Goal: Information Seeking & Learning: Learn about a topic

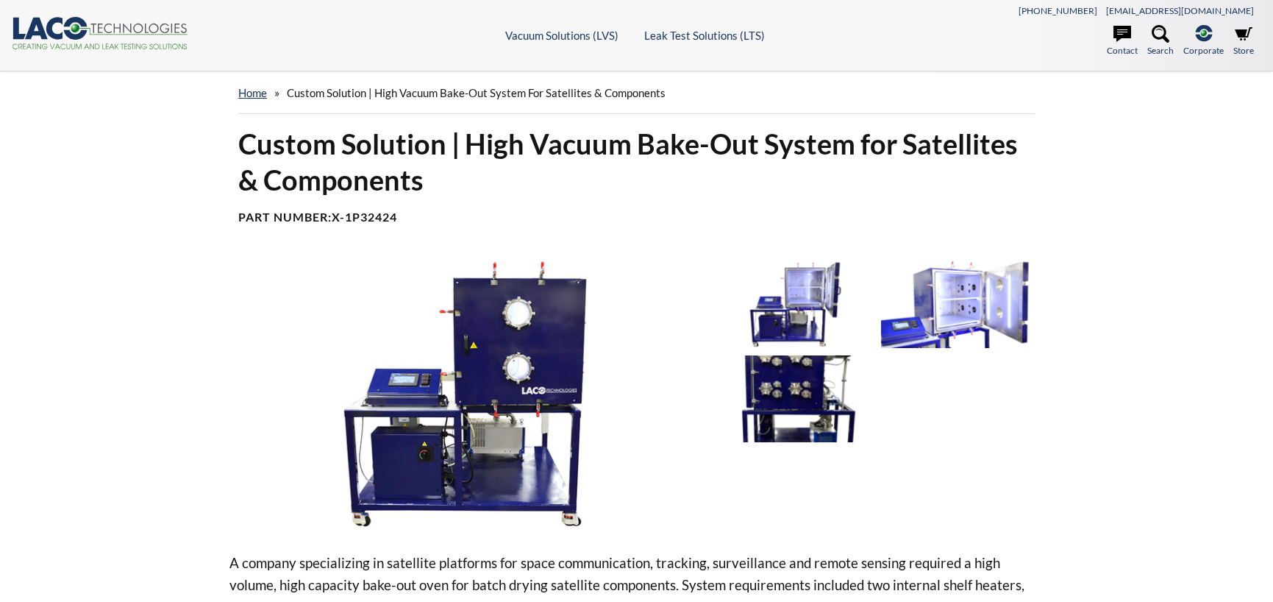
select select "Language Translate Widget"
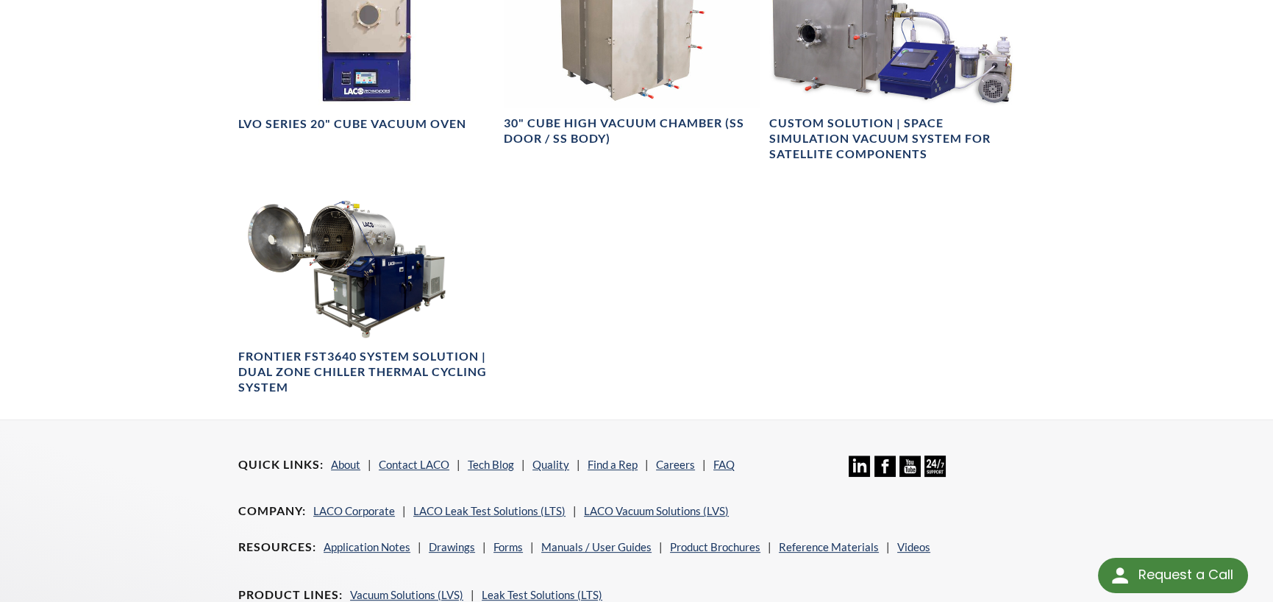
scroll to position [1324, 0]
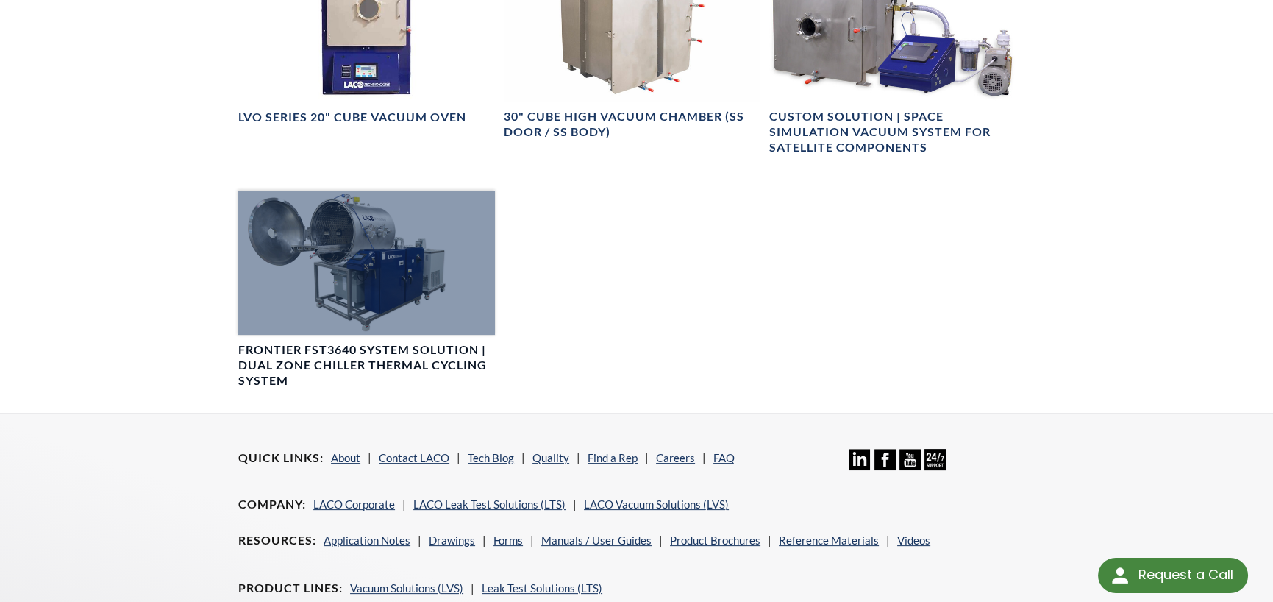
click at [309, 307] on div at bounding box center [366, 263] width 257 height 144
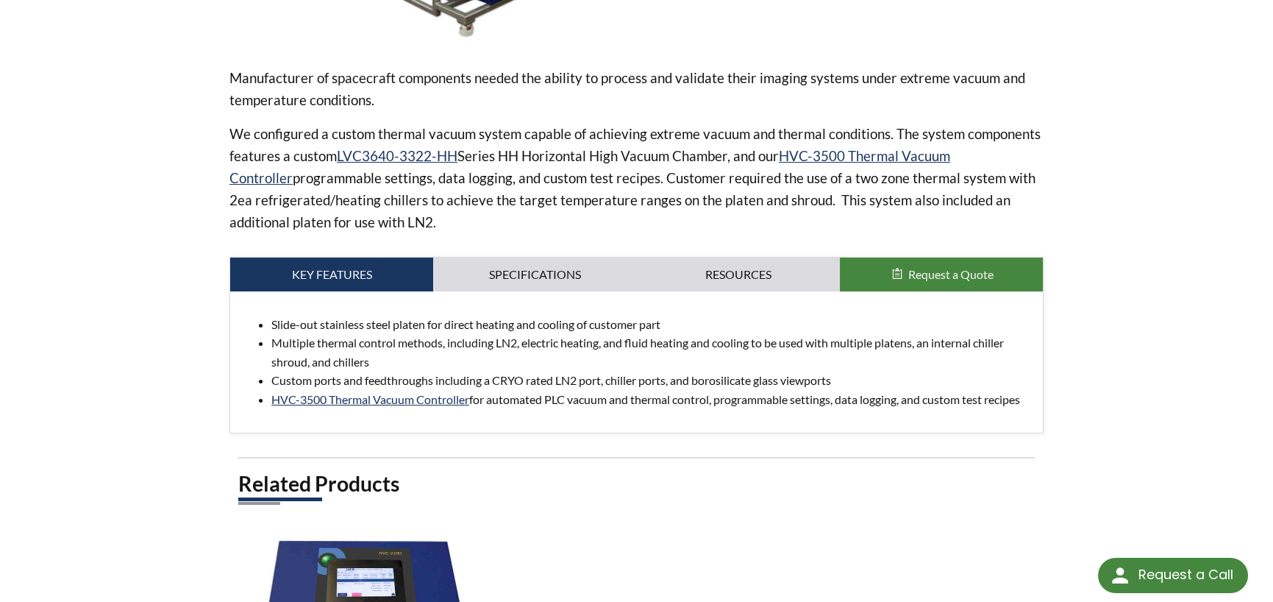
scroll to position [490, 0]
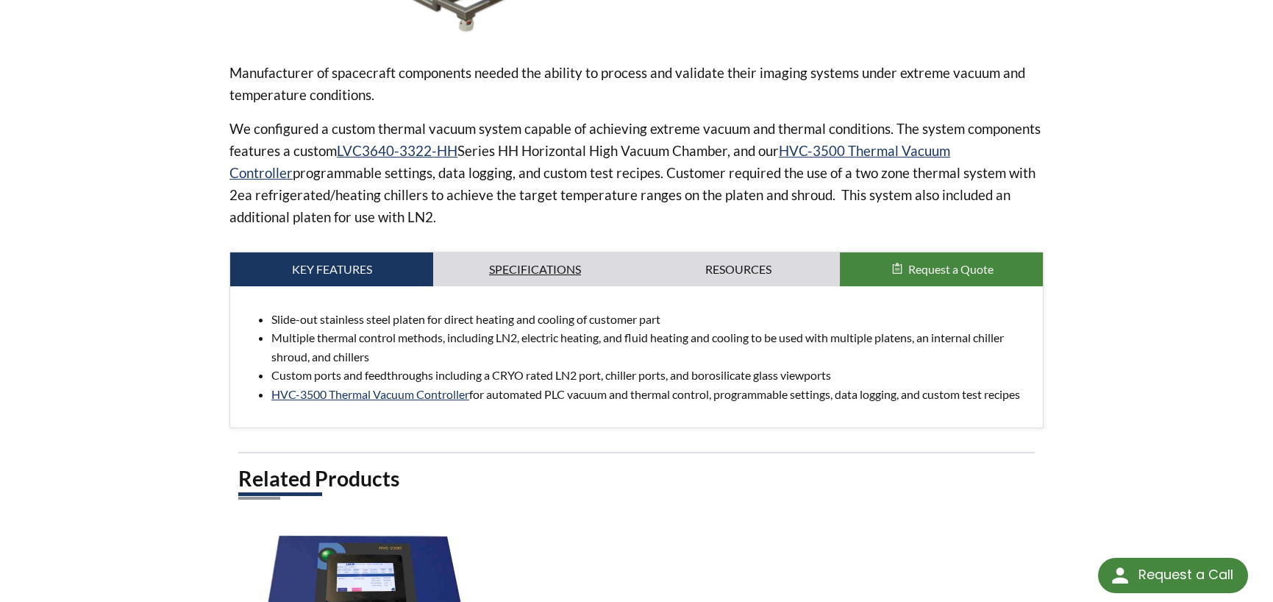
click at [552, 275] on link "Specifications" at bounding box center [534, 269] width 203 height 34
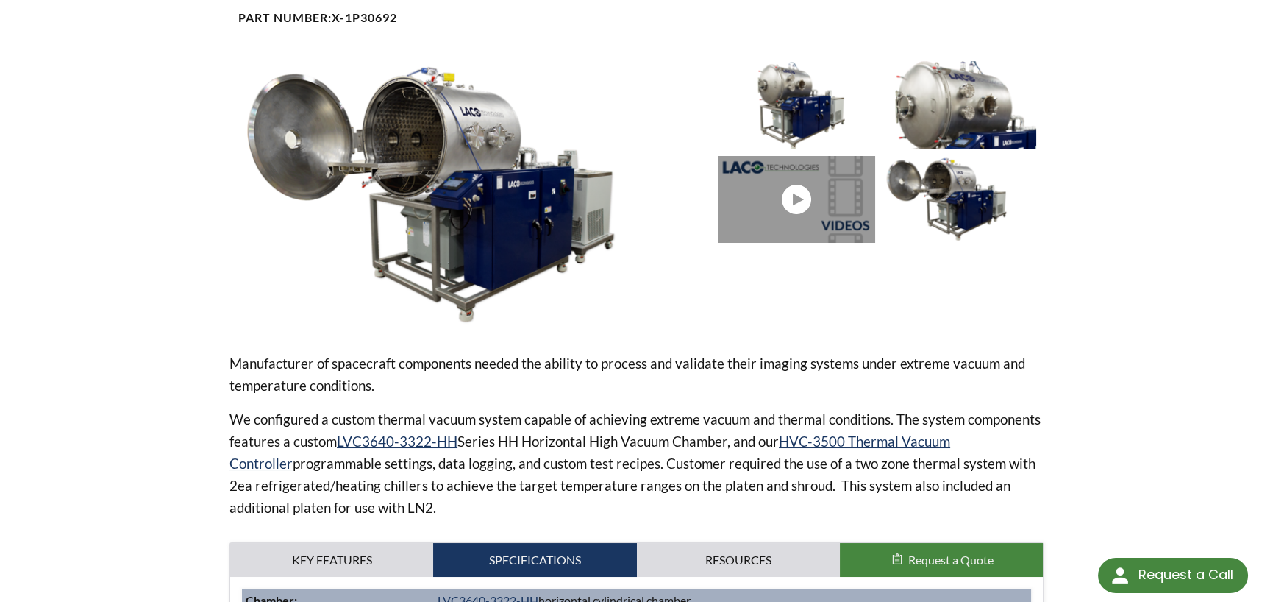
scroll to position [155, 0]
